Goal: Information Seeking & Learning: Learn about a topic

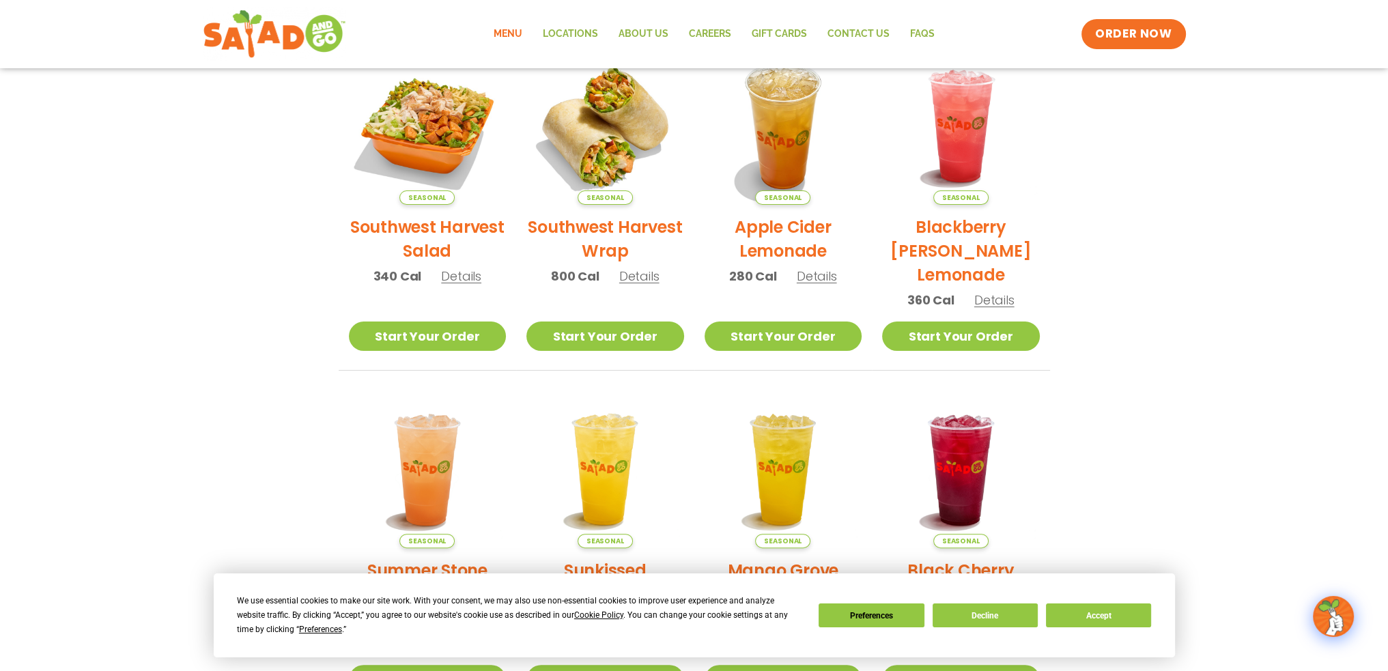
scroll to position [341, 0]
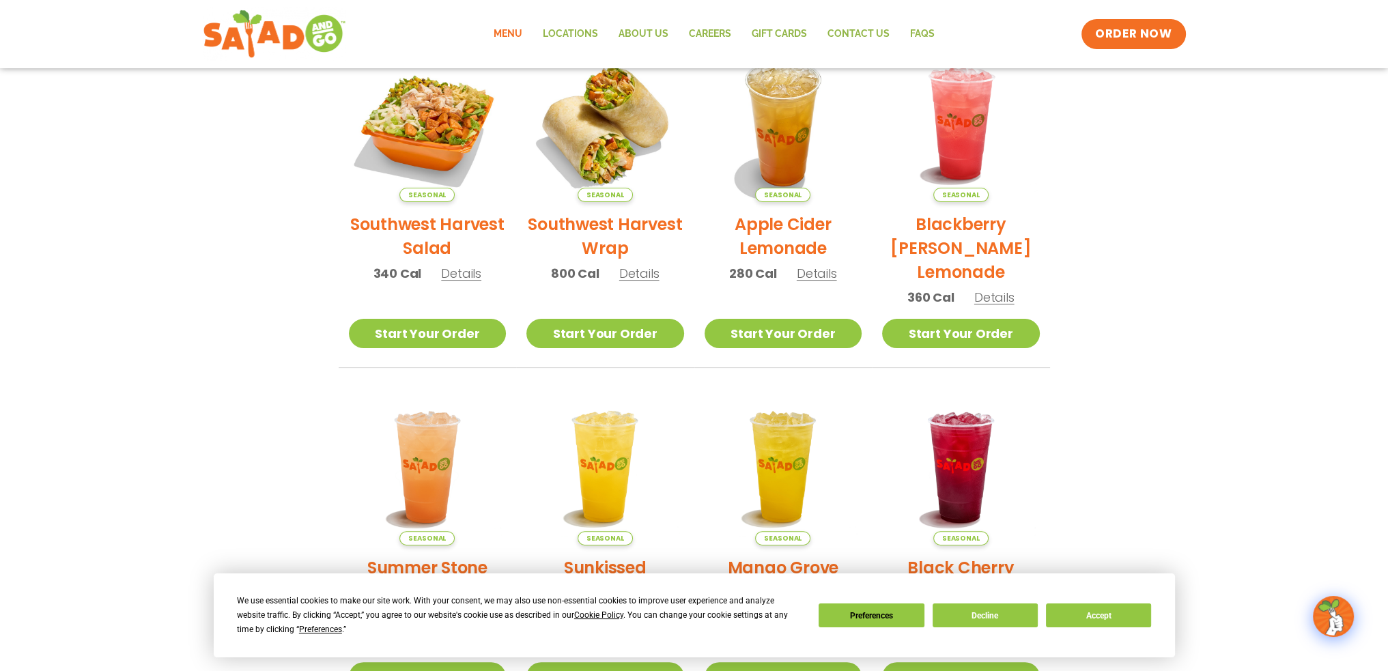
click at [404, 231] on h2 "Southwest Harvest Salad" at bounding box center [428, 236] width 158 height 48
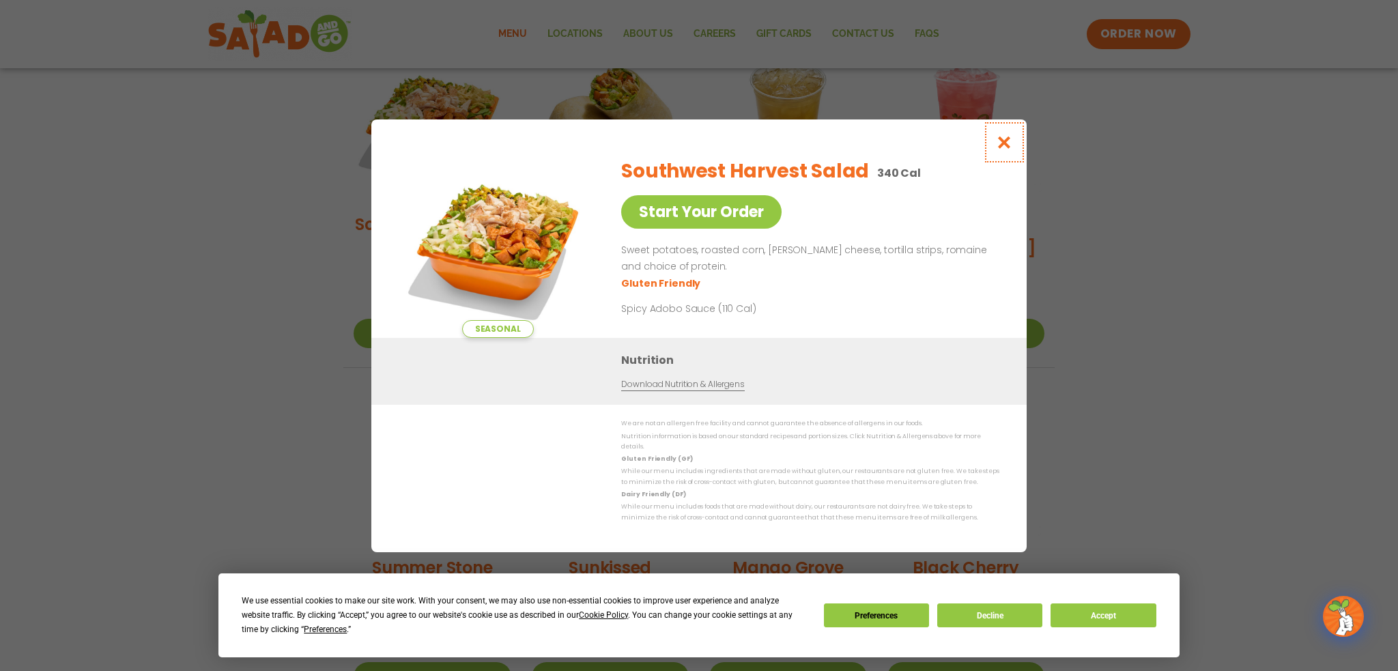
click at [998, 147] on icon "Close modal" at bounding box center [1004, 142] width 17 height 14
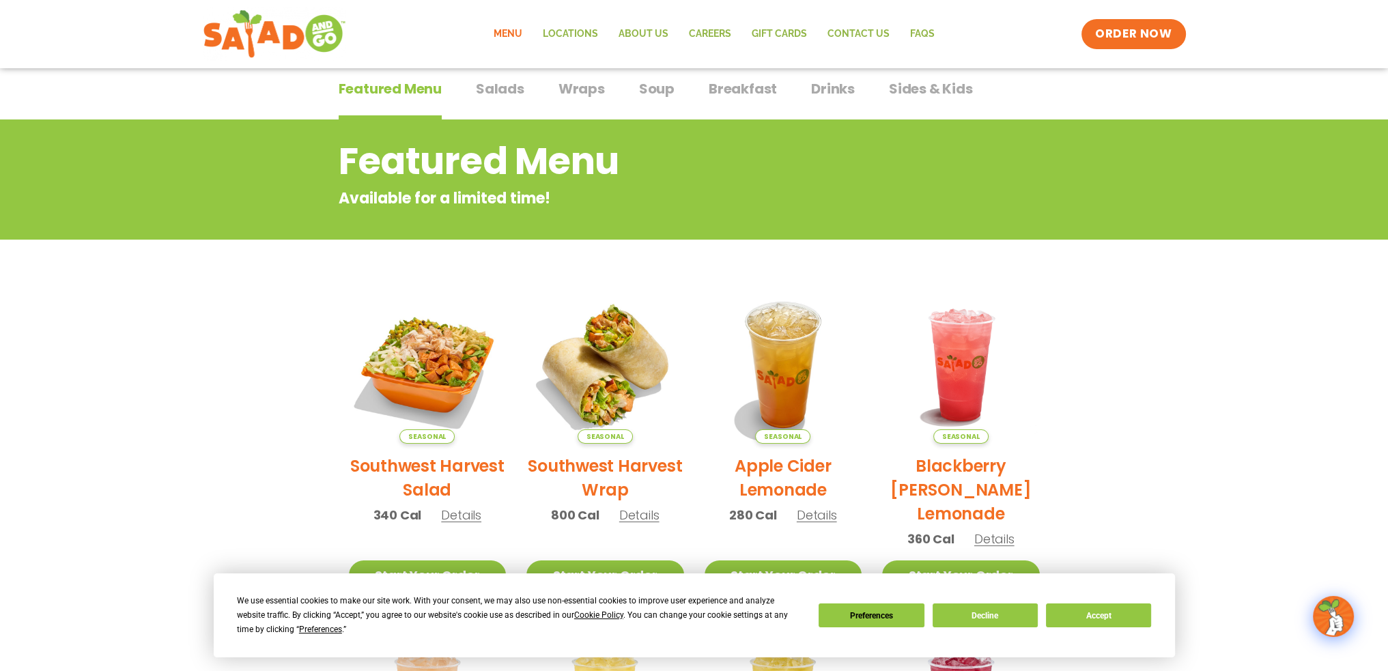
scroll to position [0, 0]
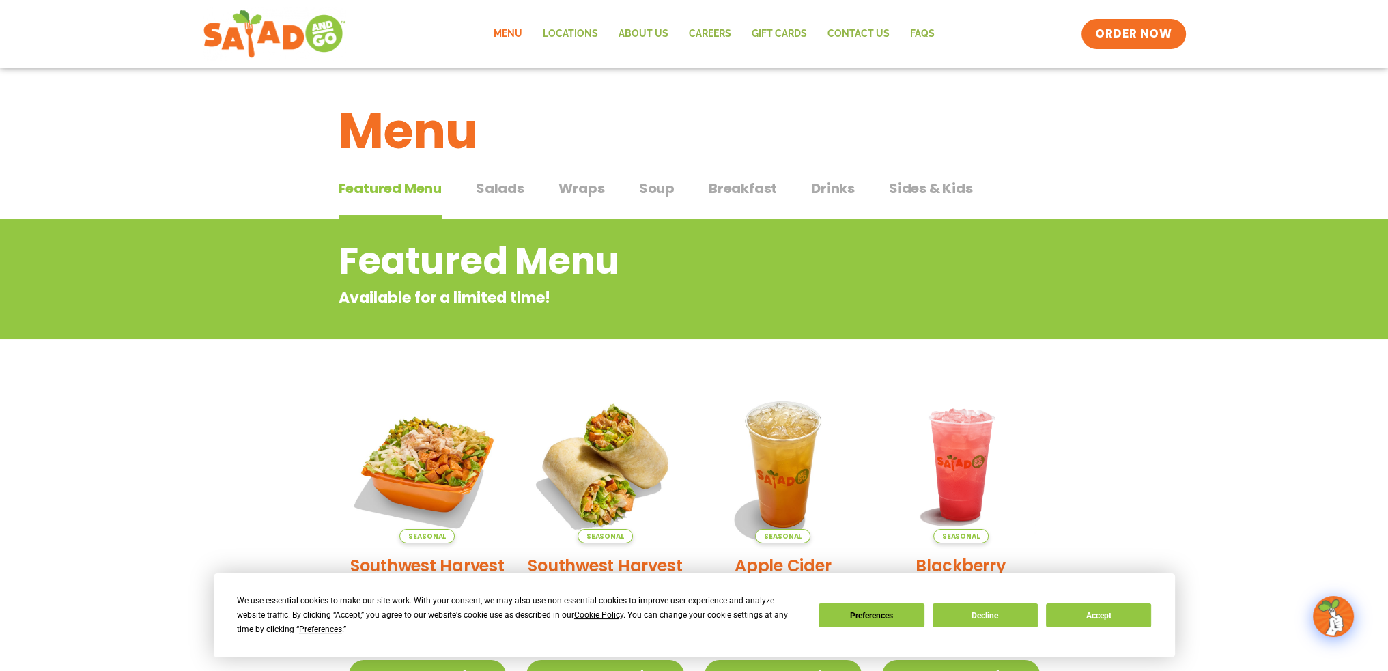
click at [571, 189] on span "Wraps" at bounding box center [582, 188] width 46 height 20
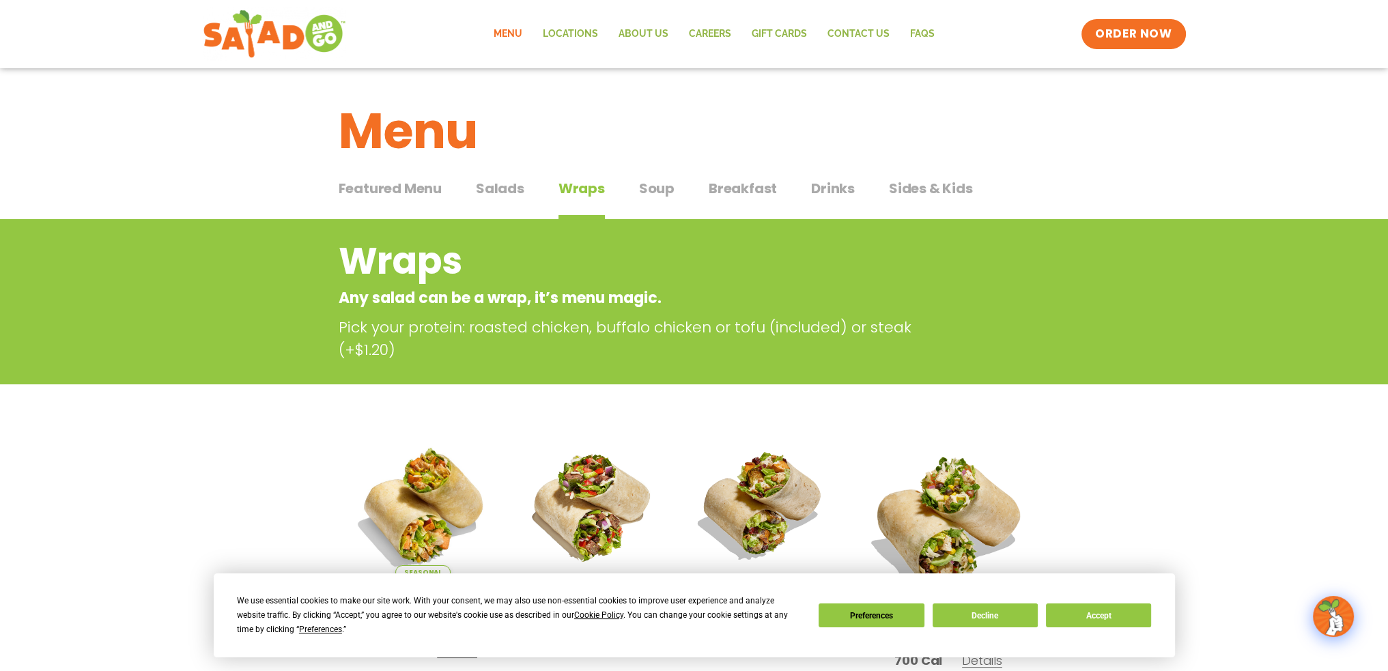
click at [740, 181] on span "Breakfast" at bounding box center [743, 188] width 68 height 20
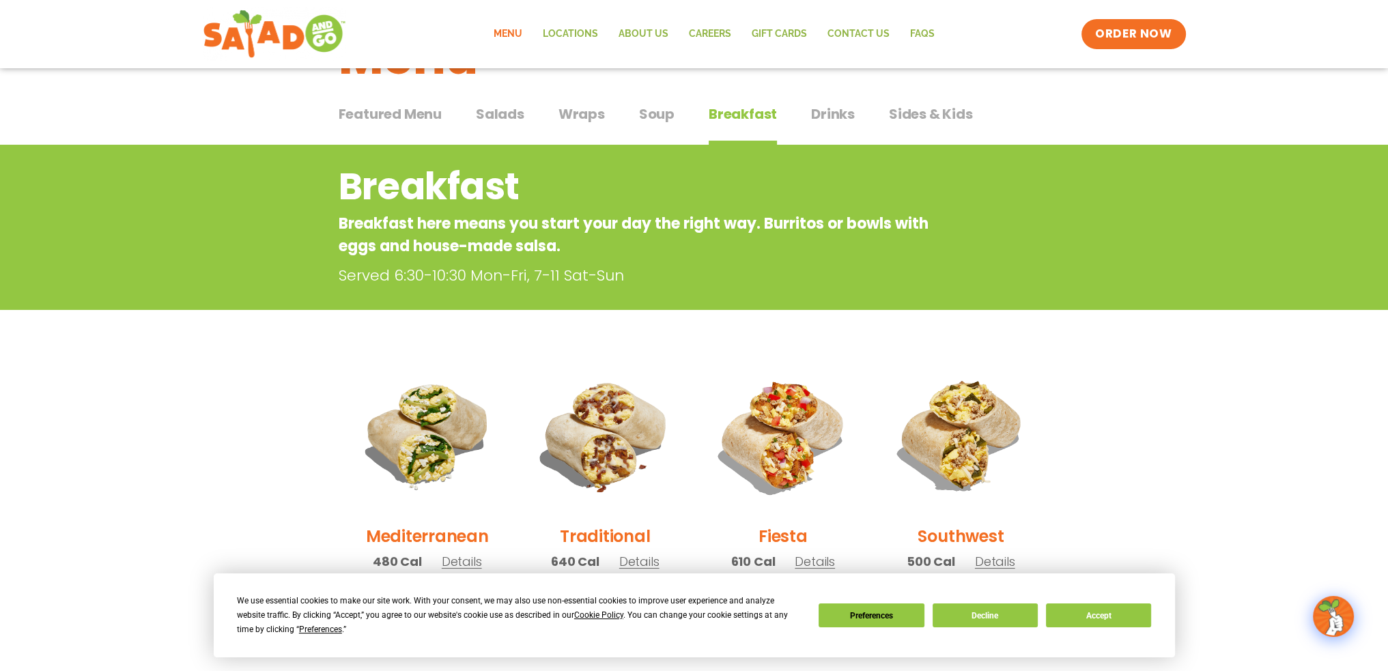
scroll to position [41, 0]
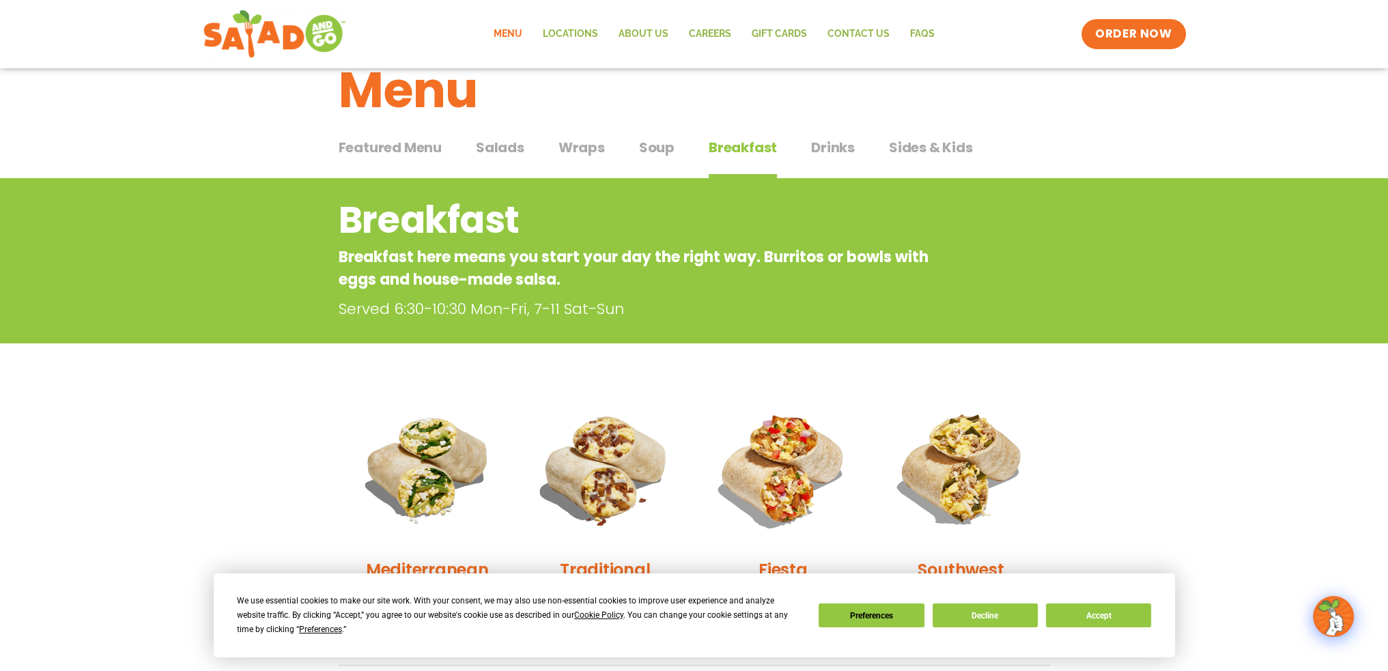
click at [817, 141] on span "Drinks" at bounding box center [833, 147] width 44 height 20
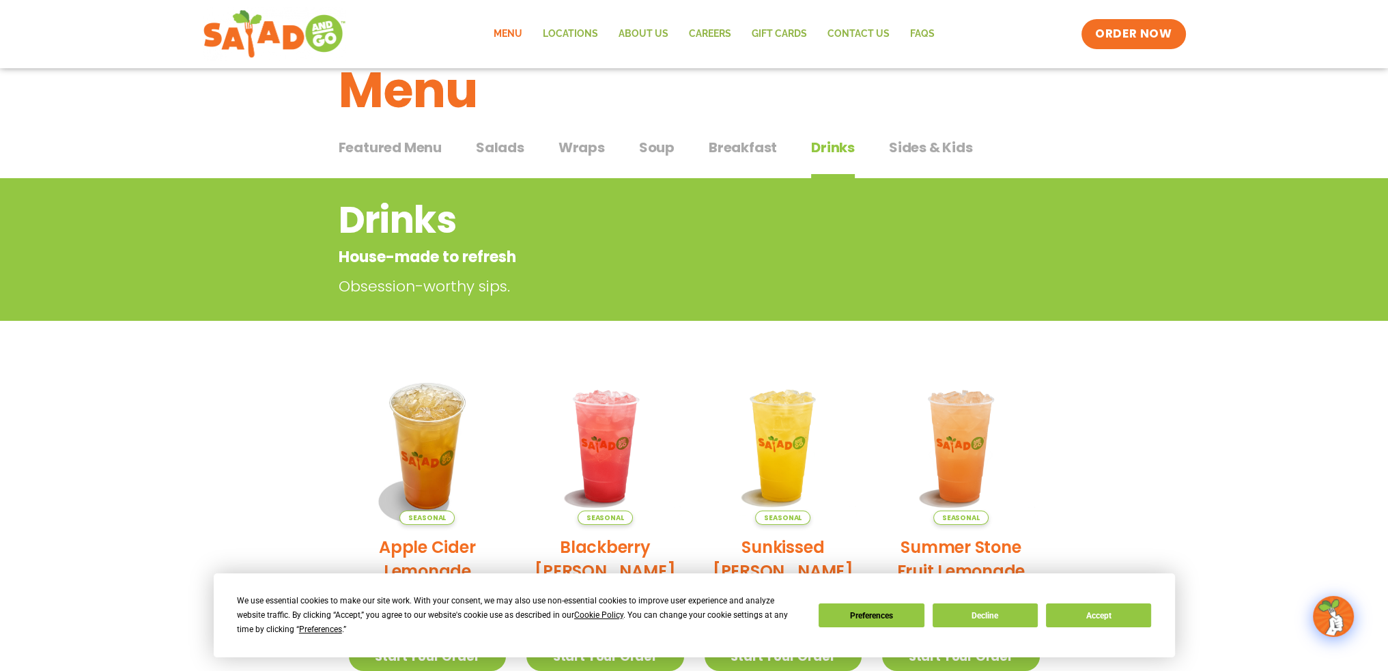
click at [898, 146] on span "Sides & Kids" at bounding box center [931, 147] width 84 height 20
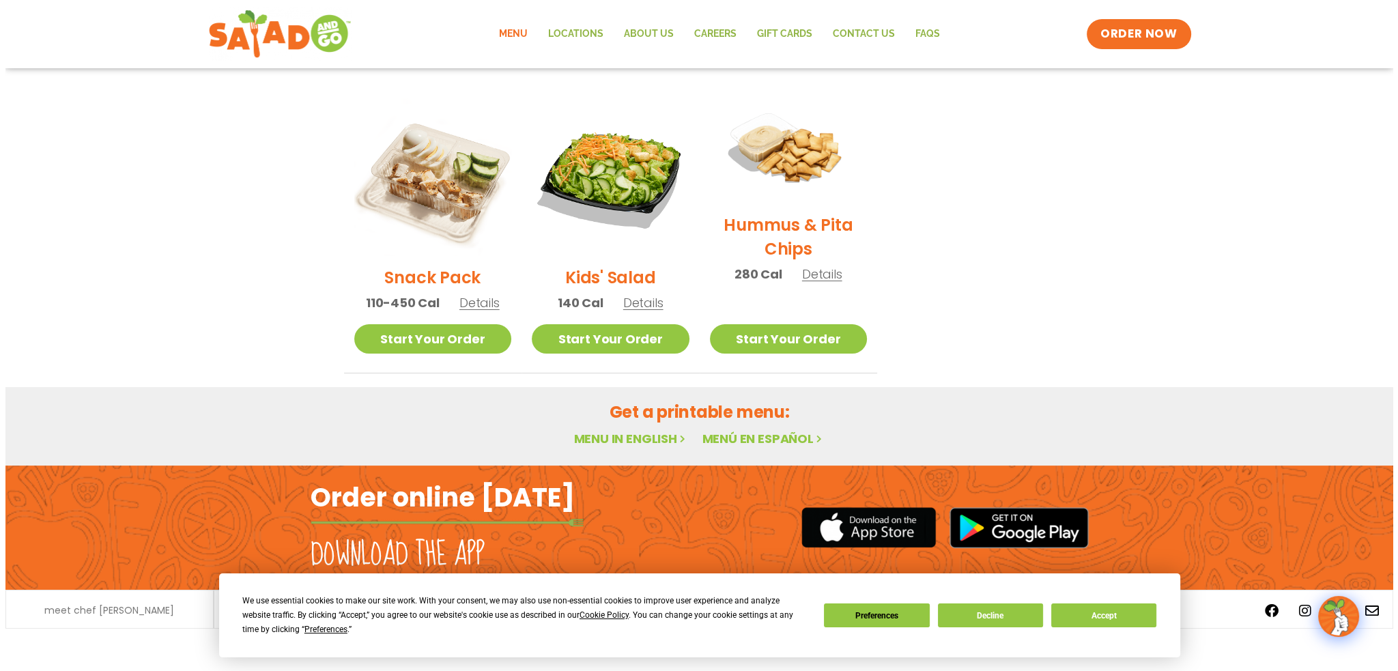
scroll to position [313, 0]
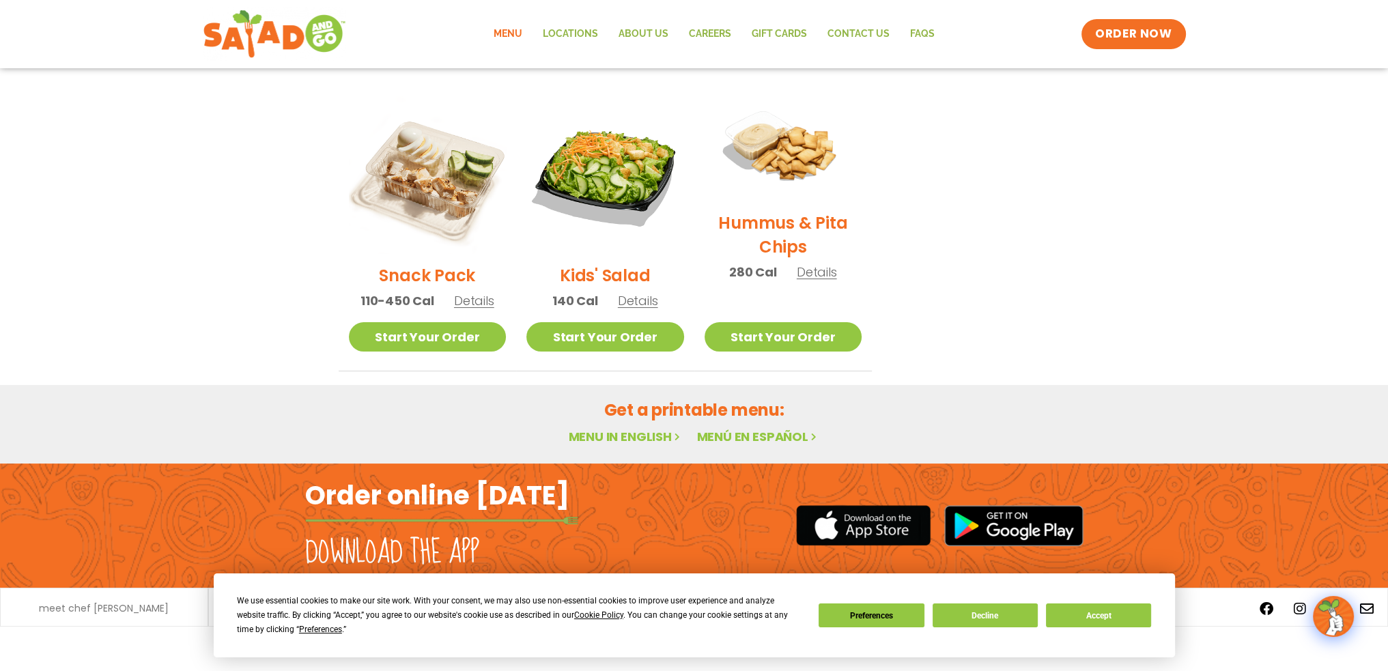
click at [485, 300] on span "Details" at bounding box center [474, 300] width 40 height 17
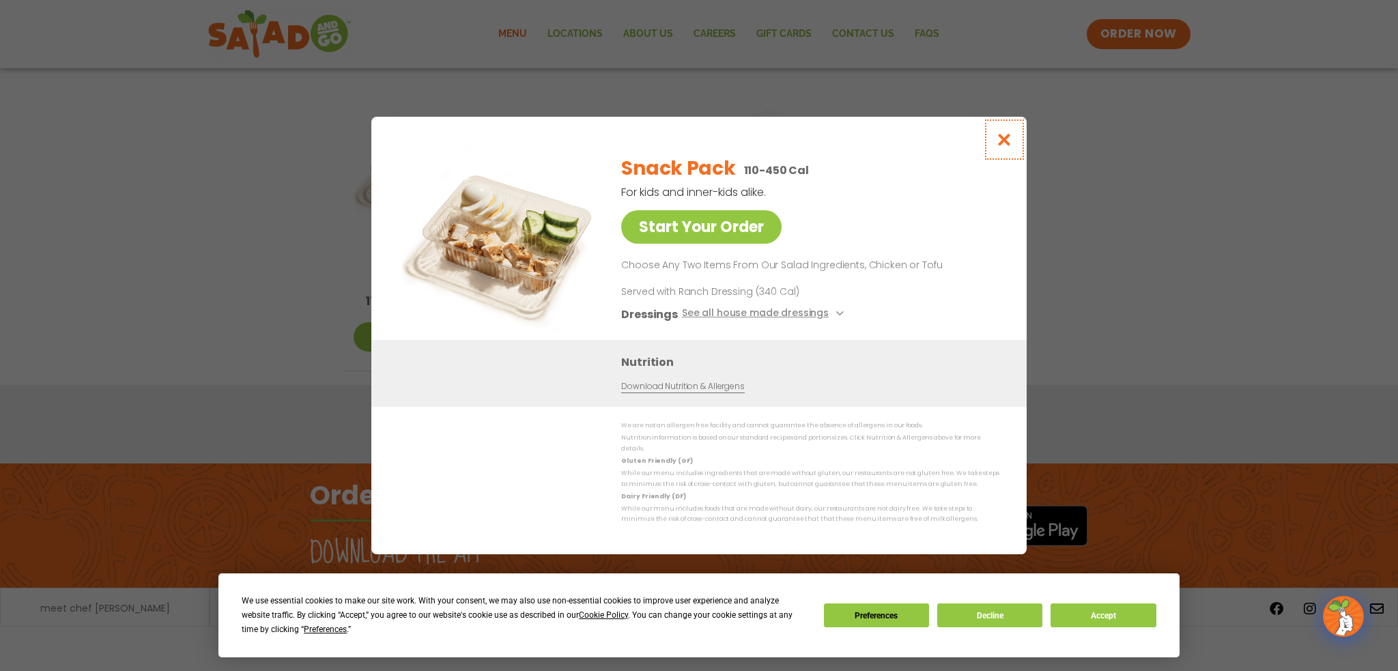
click at [1005, 138] on icon "Close modal" at bounding box center [1004, 139] width 17 height 14
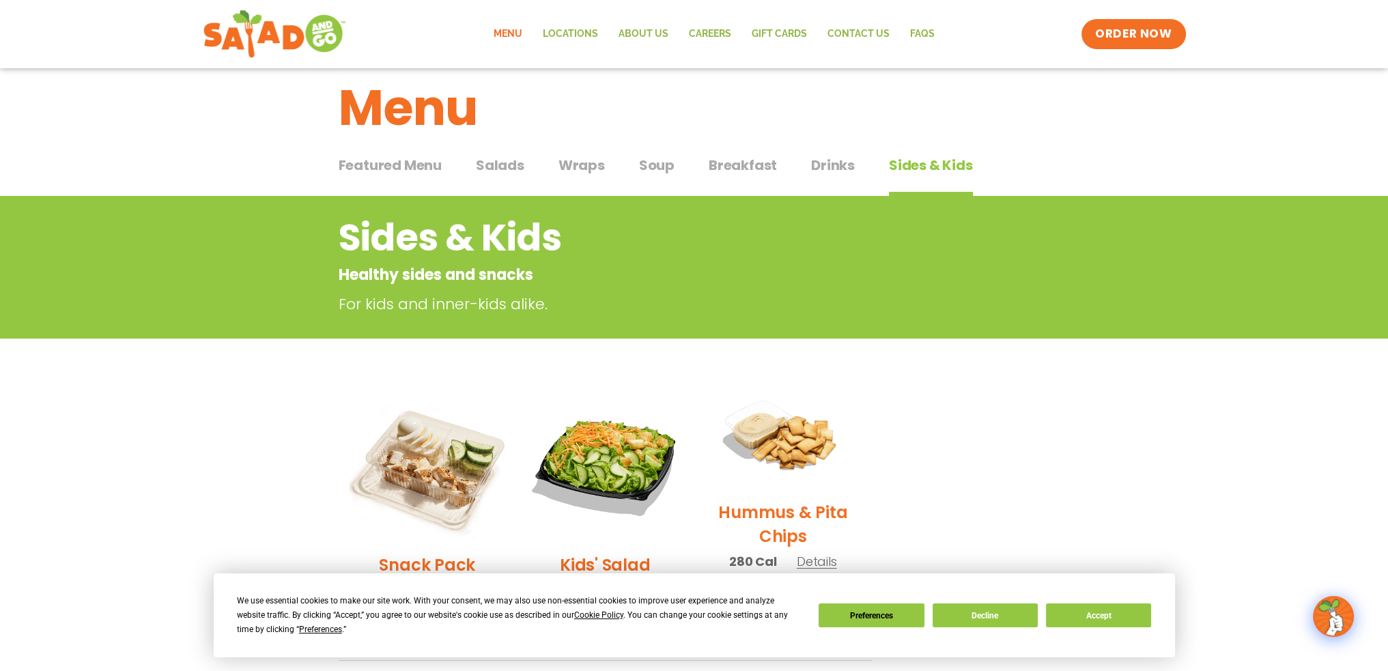
scroll to position [14, 0]
